Goal: Task Accomplishment & Management: Manage account settings

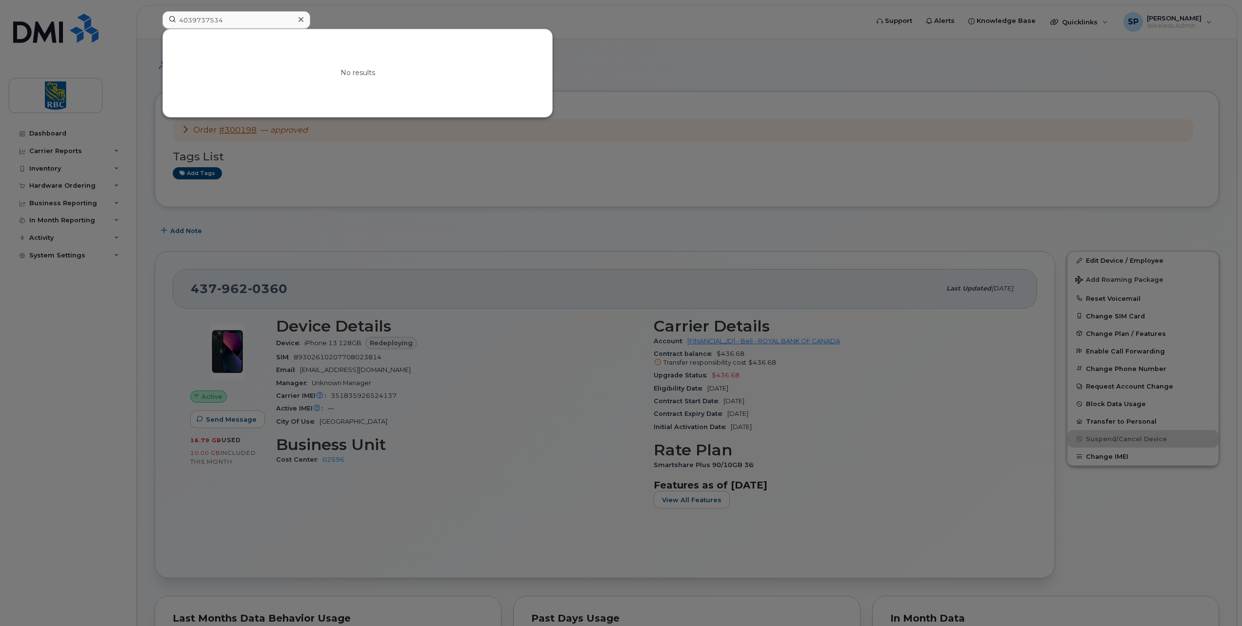
click at [205, 21] on input "4039737534" at bounding box center [236, 20] width 148 height 18
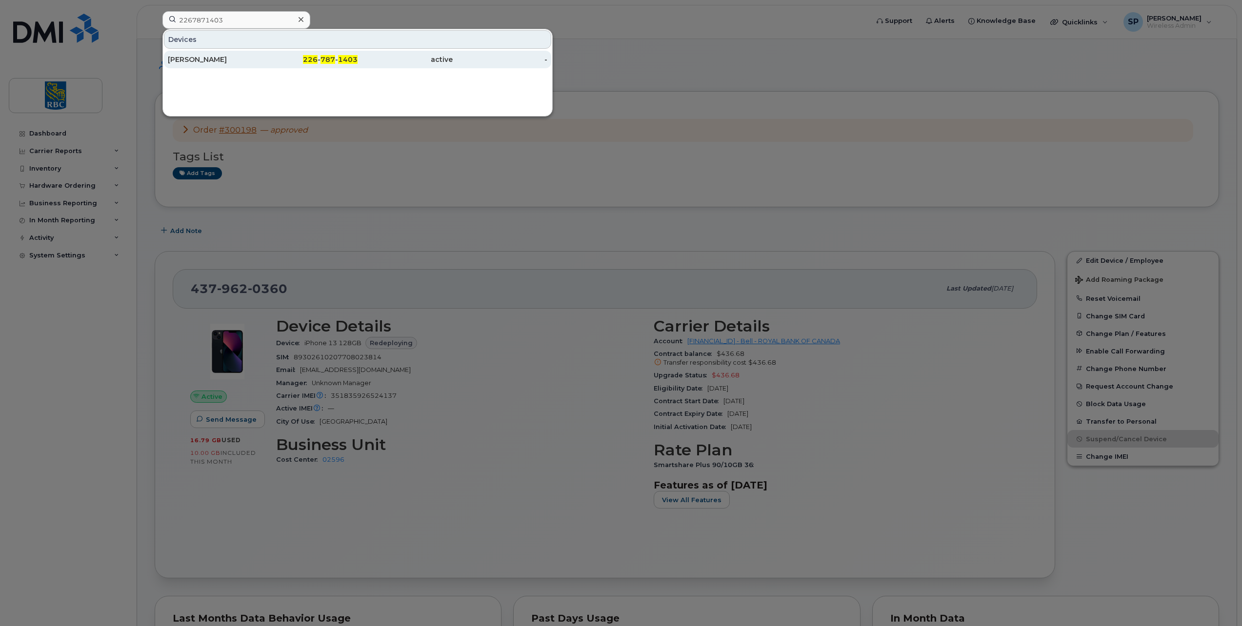
type input "2267871403"
click at [210, 58] on div "Margaret Corio" at bounding box center [215, 60] width 95 height 10
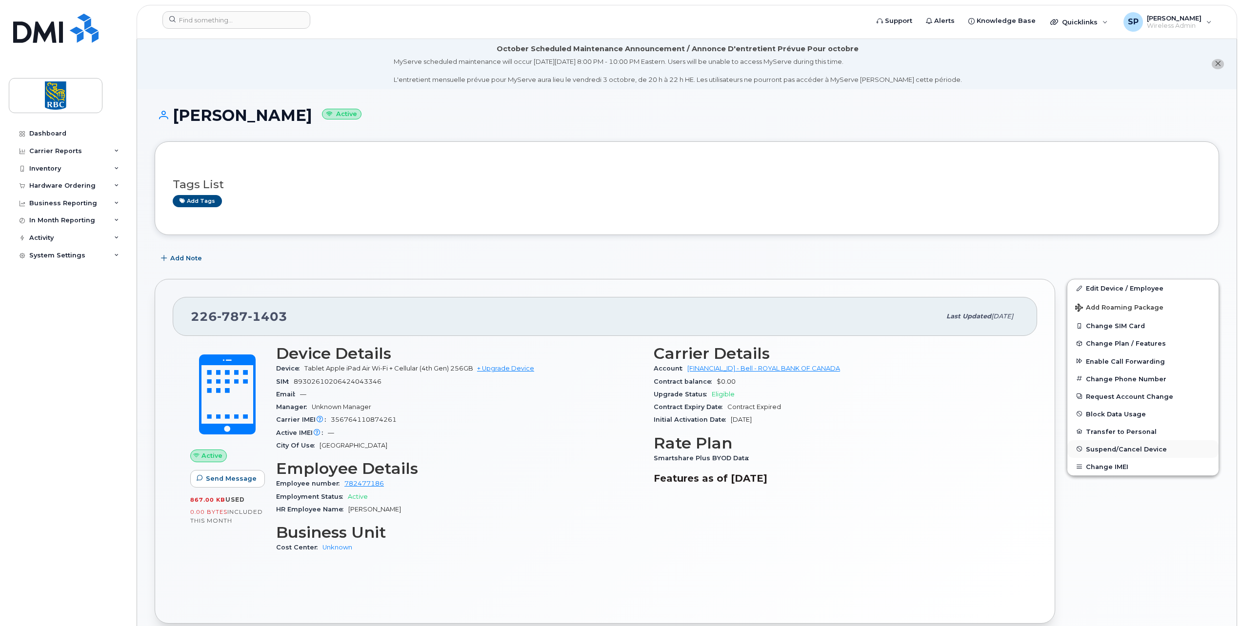
click at [1093, 447] on span "Suspend/Cancel Device" at bounding box center [1126, 448] width 81 height 7
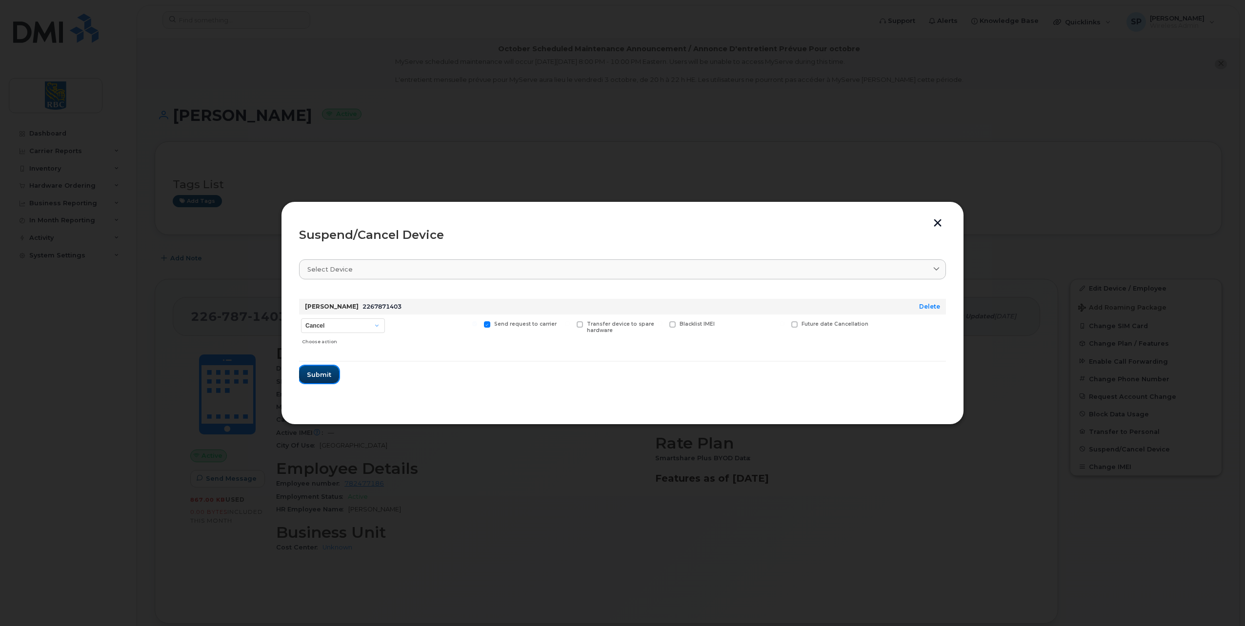
click at [319, 370] on span "Submit" at bounding box center [319, 374] width 24 height 9
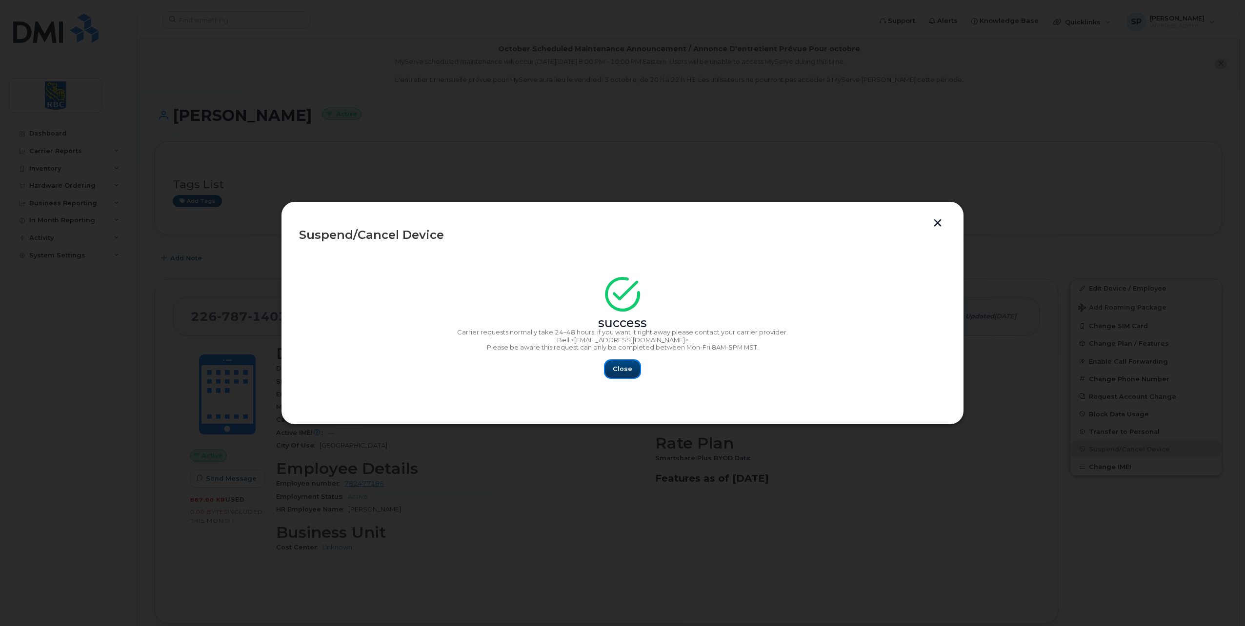
click at [612, 364] on button "Close" at bounding box center [622, 370] width 35 height 18
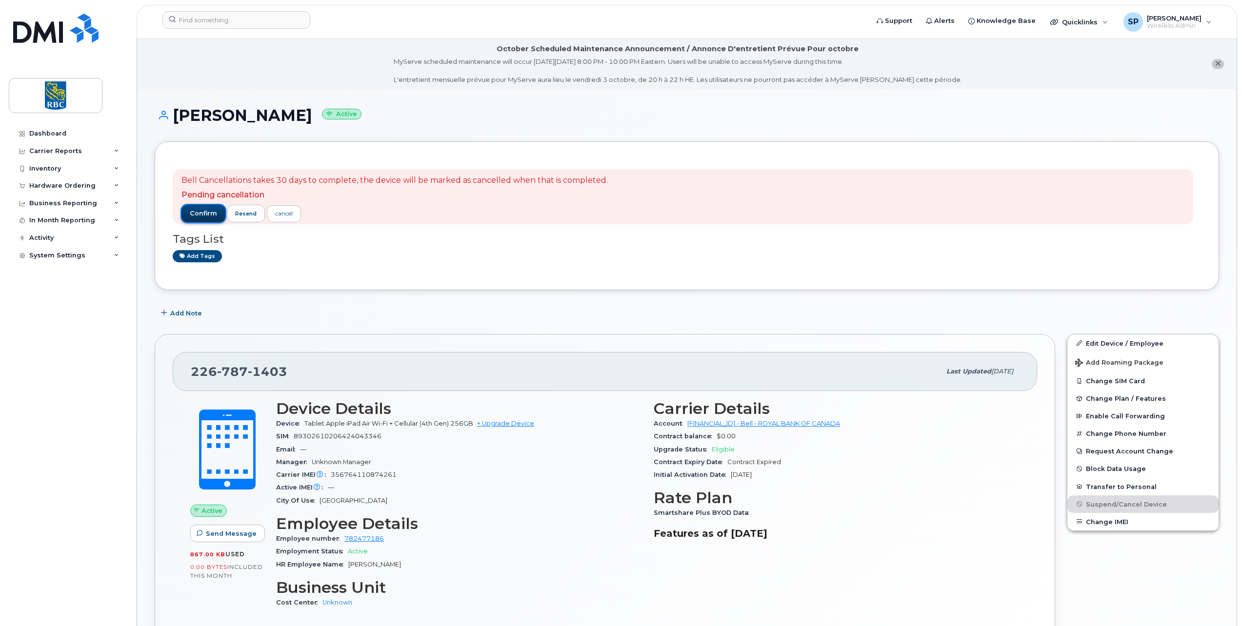
click at [199, 213] on span "confirm" at bounding box center [203, 213] width 27 height 9
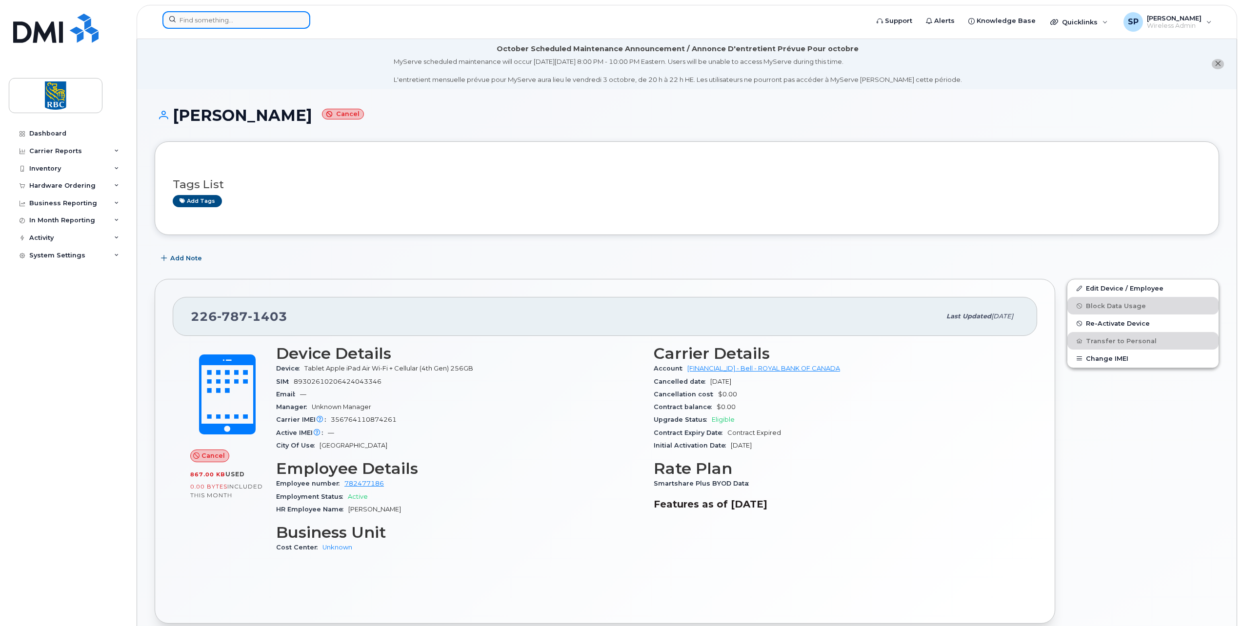
click at [200, 19] on input at bounding box center [236, 20] width 148 height 18
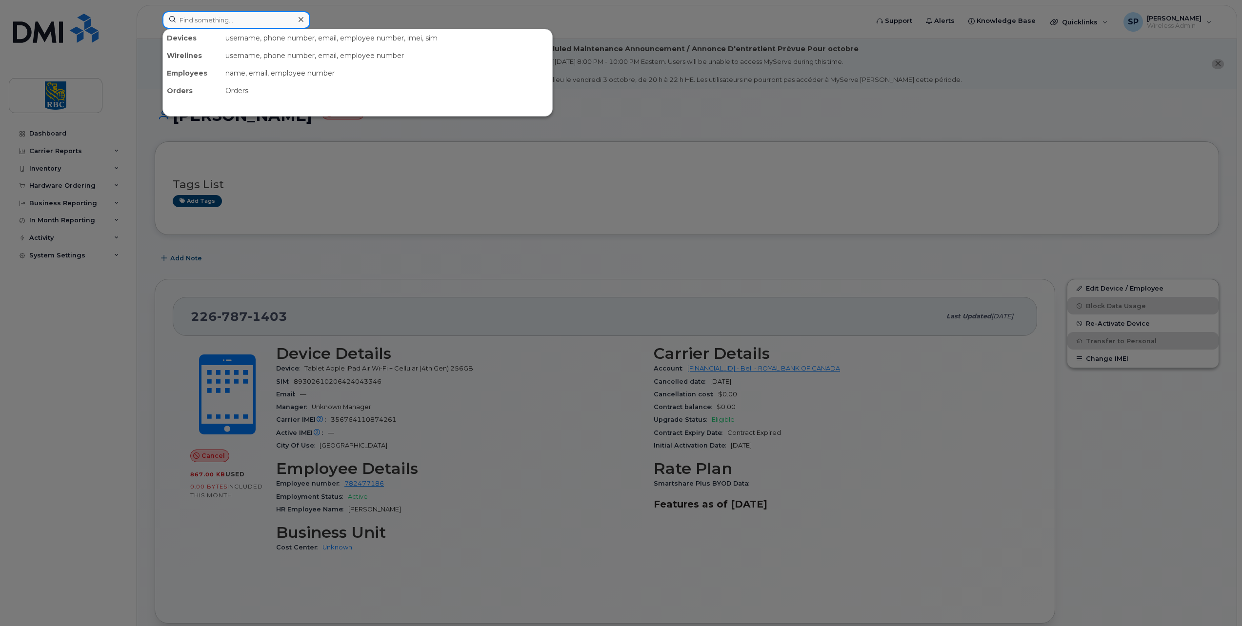
paste input "6136025218"
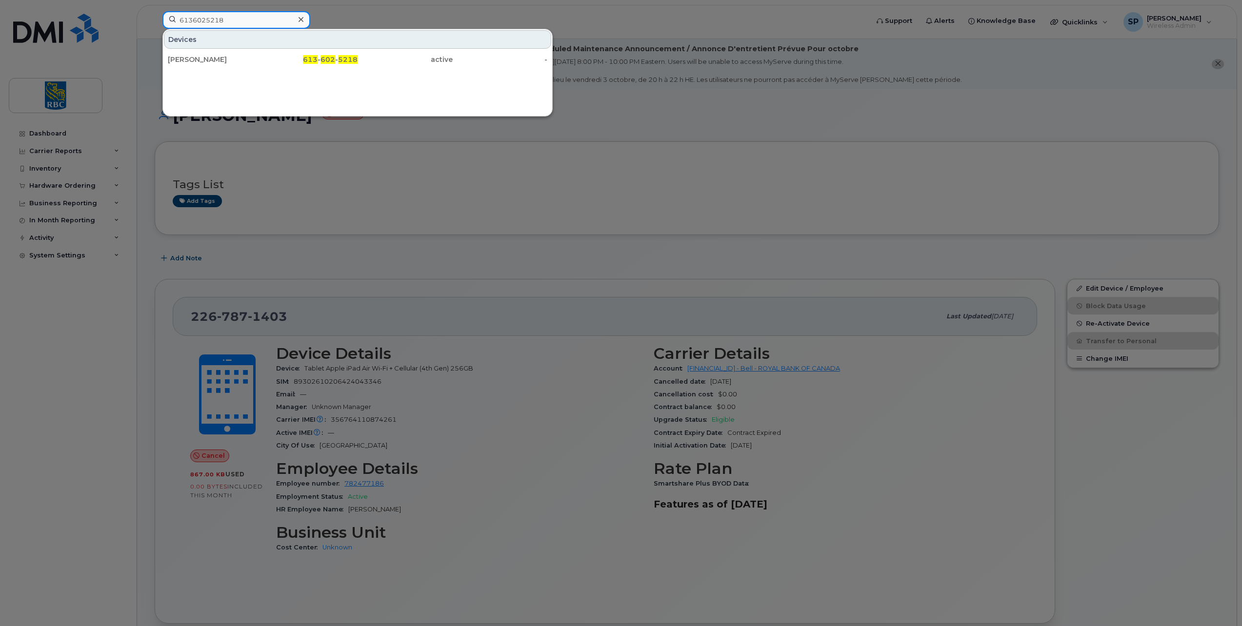
type input "6136025218"
click at [218, 49] on div "Devices Beverly Mccormack 613 - 602 - 5218 active -" at bounding box center [357, 49] width 389 height 40
click at [195, 62] on div "[PERSON_NAME]" at bounding box center [215, 60] width 95 height 10
